Goal: Navigation & Orientation: Find specific page/section

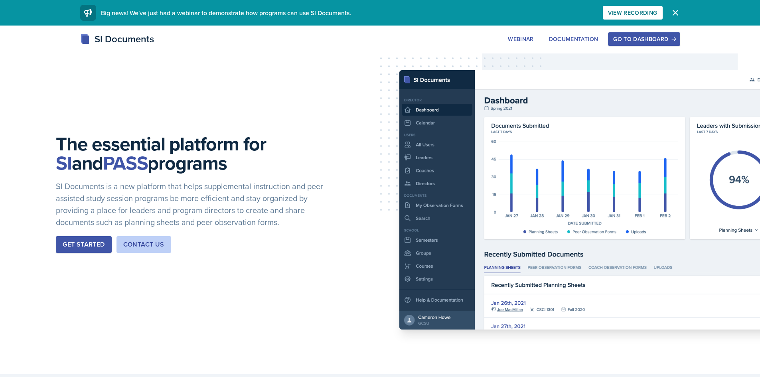
click at [664, 34] on button "Go to Dashboard" at bounding box center [644, 39] width 72 height 14
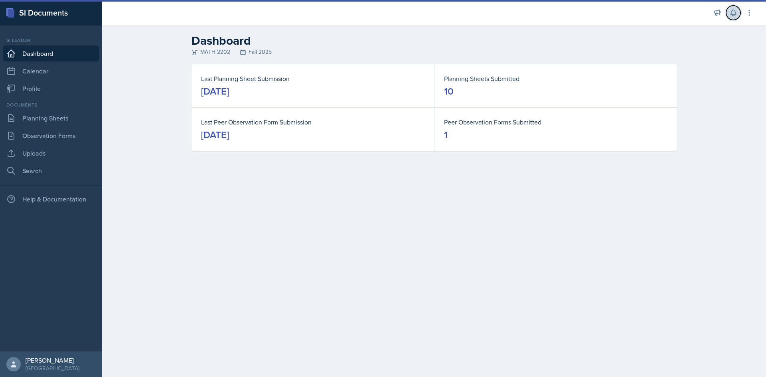
click at [733, 16] on icon at bounding box center [733, 13] width 8 height 8
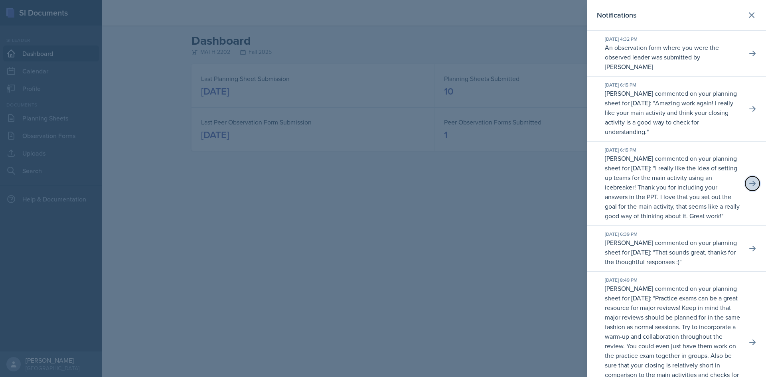
click at [749, 188] on icon at bounding box center [753, 184] width 8 height 8
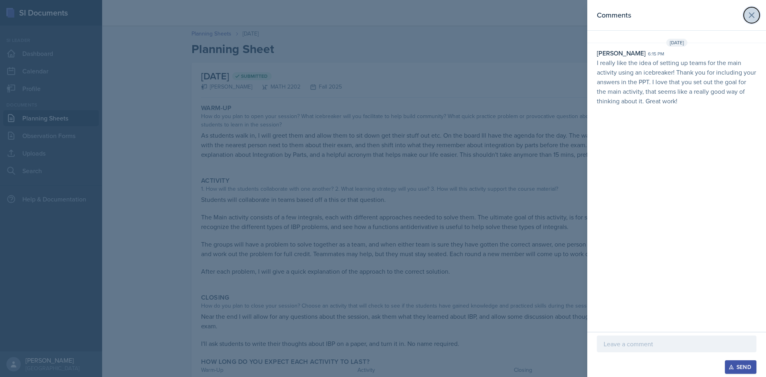
click at [750, 16] on icon at bounding box center [752, 15] width 10 height 10
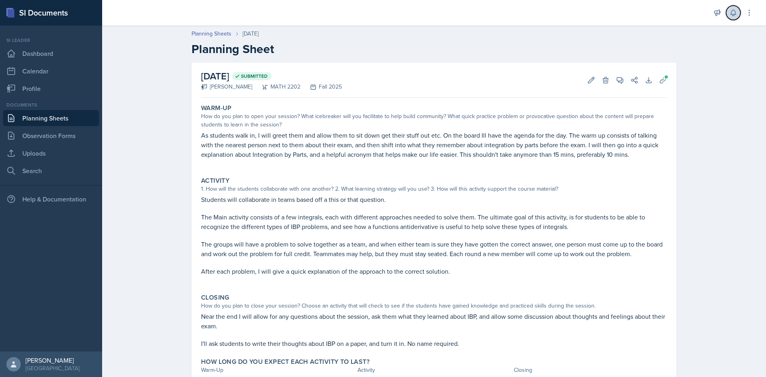
click at [737, 17] on button at bounding box center [733, 13] width 14 height 14
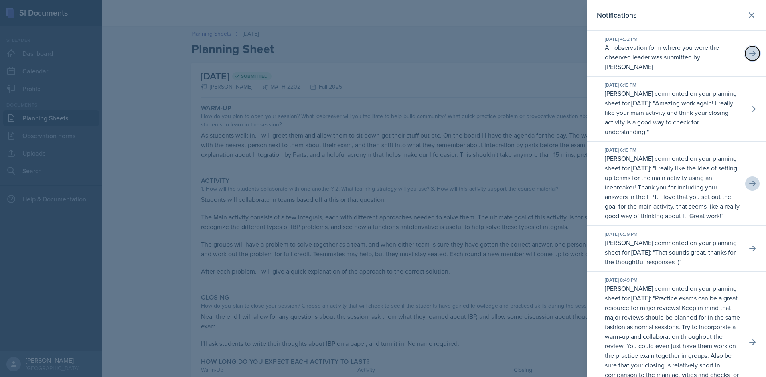
click at [751, 58] on button at bounding box center [752, 53] width 14 height 14
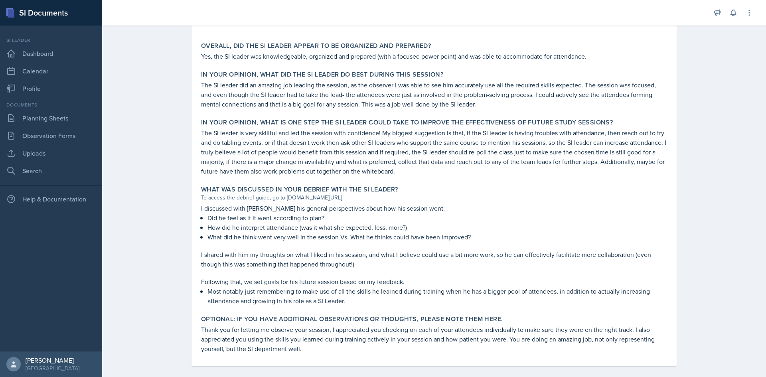
scroll to position [457, 0]
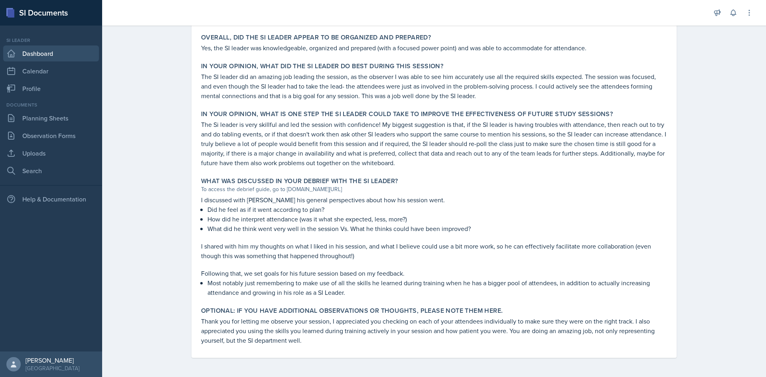
click at [55, 51] on link "Dashboard" at bounding box center [51, 53] width 96 height 16
